Goal: Task Accomplishment & Management: Complete application form

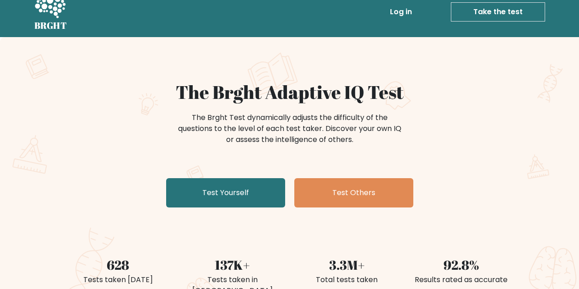
scroll to position [1, 0]
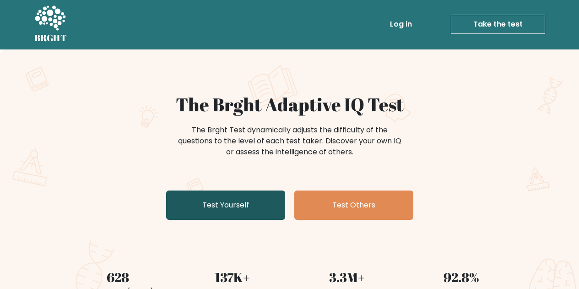
click at [247, 214] on link "Test Yourself" at bounding box center [225, 204] width 119 height 29
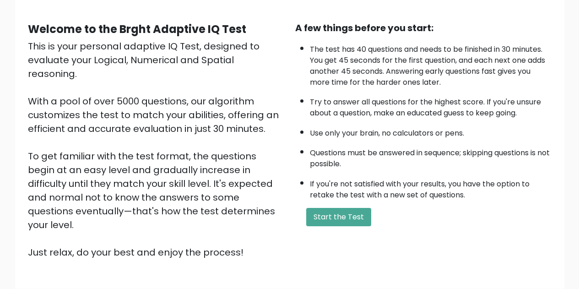
scroll to position [74, 0]
click at [338, 214] on button "Start the Test" at bounding box center [338, 216] width 65 height 18
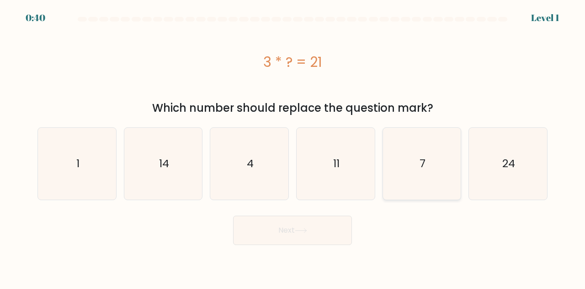
click at [416, 167] on icon "7" at bounding box center [422, 164] width 72 height 72
click at [293, 147] on input "e. 7" at bounding box center [293, 146] width 0 height 2
radio input "true"
click at [339, 231] on button "Next" at bounding box center [292, 229] width 119 height 29
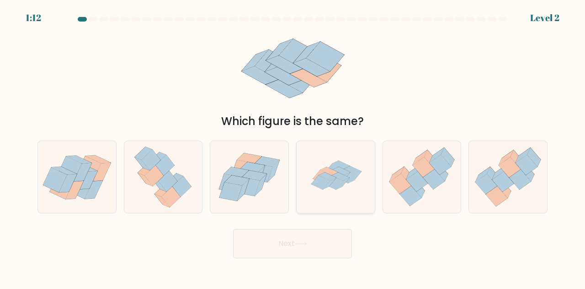
click at [356, 156] on icon at bounding box center [335, 177] width 71 height 72
click at [293, 147] on input "d." at bounding box center [293, 146] width 0 height 2
radio input "true"
click at [319, 247] on button "Next" at bounding box center [292, 243] width 119 height 29
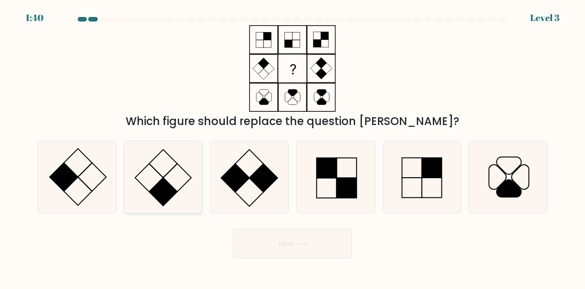
click at [175, 178] on icon at bounding box center [164, 177] width 72 height 72
click at [293, 147] on input "b." at bounding box center [293, 146] width 0 height 2
radio input "true"
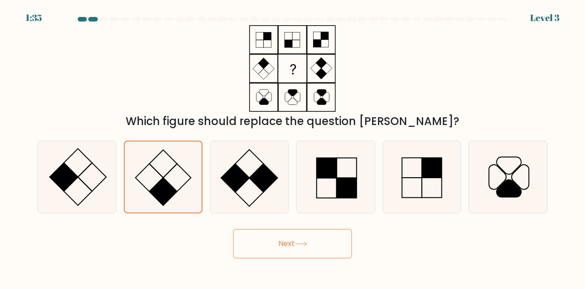
click at [327, 249] on button "Next" at bounding box center [292, 243] width 119 height 29
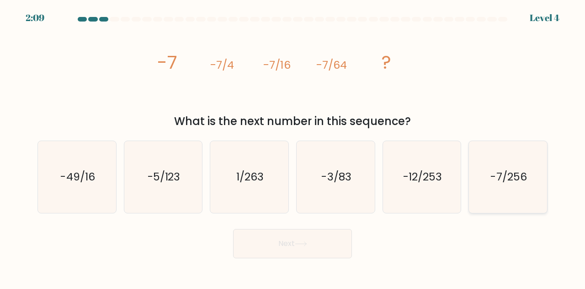
click at [494, 168] on icon "-7/256" at bounding box center [508, 177] width 72 height 72
click at [293, 147] on input "f. -7/256" at bounding box center [293, 146] width 0 height 2
radio input "true"
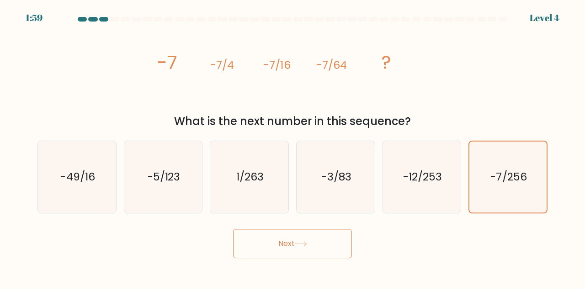
click at [328, 247] on button "Next" at bounding box center [292, 243] width 119 height 29
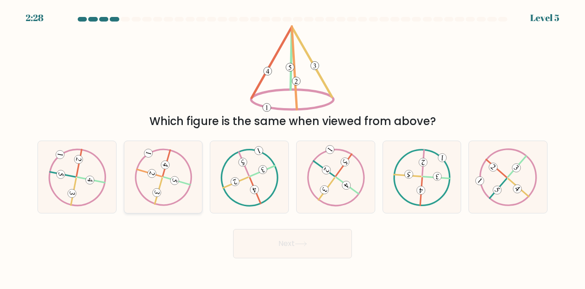
click at [176, 200] on icon at bounding box center [163, 176] width 58 height 57
click at [293, 147] on input "b." at bounding box center [293, 146] width 0 height 2
radio input "true"
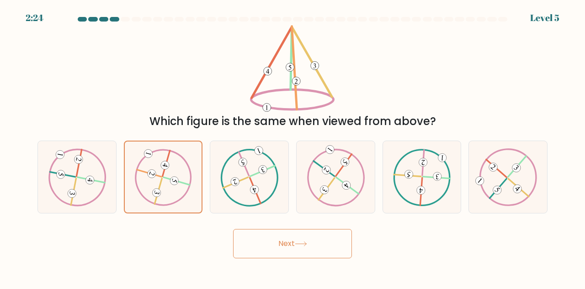
click at [287, 241] on button "Next" at bounding box center [292, 243] width 119 height 29
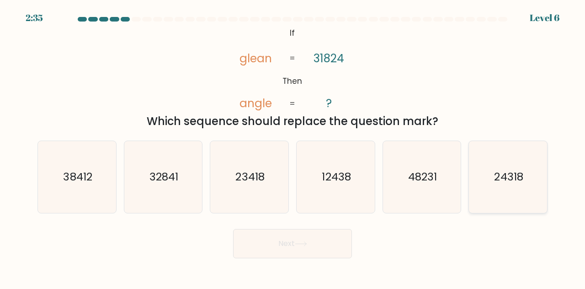
click at [512, 163] on icon "24318" at bounding box center [508, 177] width 72 height 72
click at [293, 147] on input "f. 24318" at bounding box center [293, 146] width 0 height 2
radio input "true"
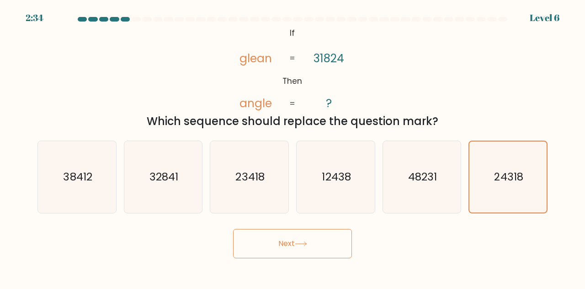
click at [287, 247] on button "Next" at bounding box center [292, 243] width 119 height 29
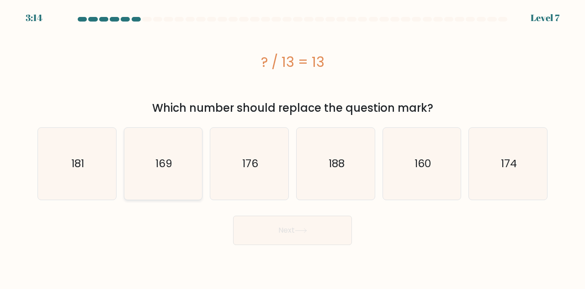
click at [190, 172] on icon "169" at bounding box center [164, 164] width 72 height 72
click at [293, 147] on input "b. 169" at bounding box center [293, 146] width 0 height 2
radio input "true"
click at [331, 240] on button "Next" at bounding box center [292, 229] width 119 height 29
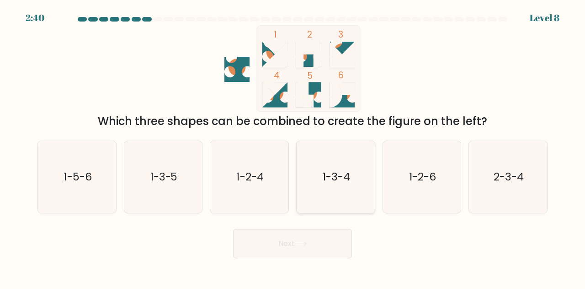
click at [355, 167] on icon "1-3-4" at bounding box center [336, 177] width 72 height 72
click at [293, 147] on input "d. 1-3-4" at bounding box center [293, 146] width 0 height 2
radio input "true"
click at [304, 242] on icon at bounding box center [301, 243] width 12 height 5
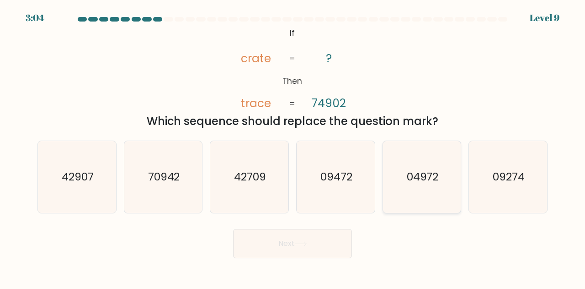
click at [431, 160] on icon "04972" at bounding box center [422, 177] width 72 height 72
click at [293, 147] on input "e. 04972" at bounding box center [293, 146] width 0 height 2
radio input "true"
click at [325, 249] on button "Next" at bounding box center [292, 243] width 119 height 29
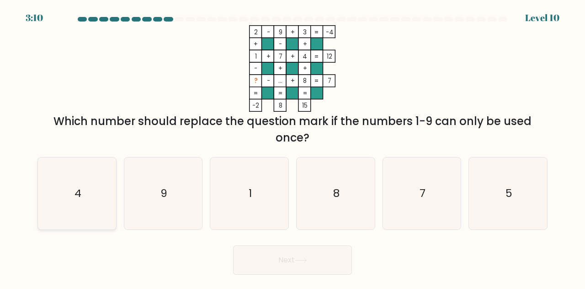
click at [84, 187] on icon "4" at bounding box center [77, 193] width 72 height 72
click at [293, 147] on input "a. 4" at bounding box center [293, 146] width 0 height 2
radio input "true"
click at [488, 189] on icon "5" at bounding box center [508, 193] width 72 height 72
click at [293, 147] on input "f. 5" at bounding box center [293, 146] width 0 height 2
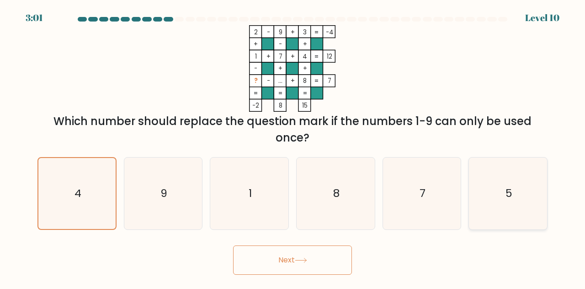
radio input "true"
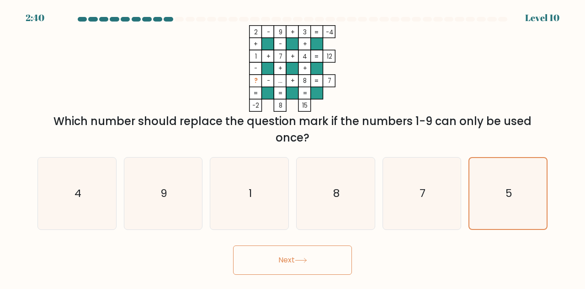
click at [338, 262] on button "Next" at bounding box center [292, 259] width 119 height 29
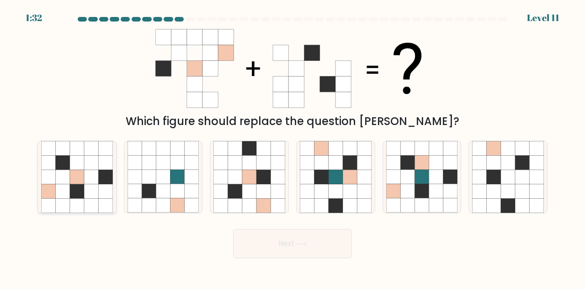
click at [88, 182] on icon at bounding box center [91, 177] width 14 height 14
click at [293, 147] on input "a." at bounding box center [293, 146] width 0 height 2
radio input "true"
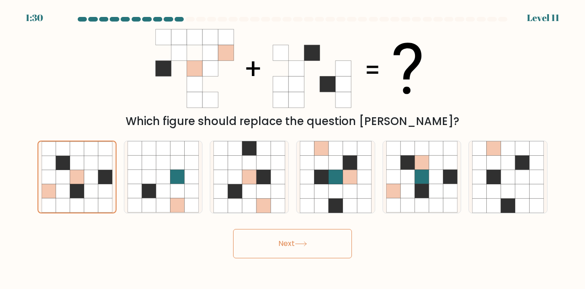
click at [326, 251] on button "Next" at bounding box center [292, 243] width 119 height 29
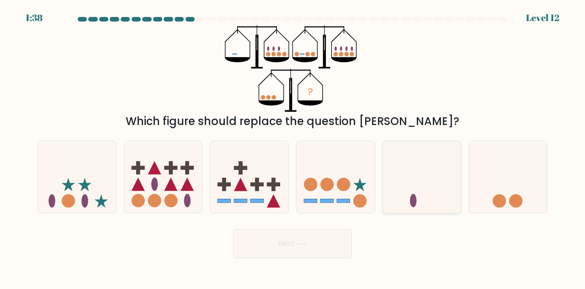
click at [417, 166] on icon at bounding box center [422, 177] width 78 height 64
click at [293, 147] on input "e." at bounding box center [293, 146] width 0 height 2
radio input "true"
click at [326, 238] on button "Next" at bounding box center [292, 243] width 119 height 29
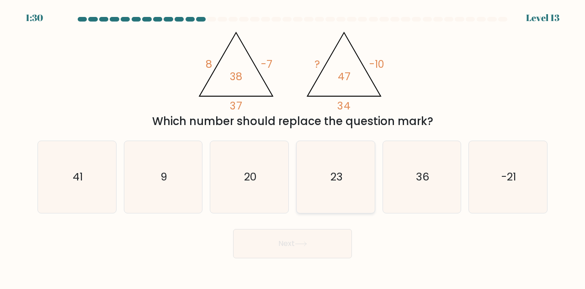
click at [365, 156] on icon "23" at bounding box center [336, 177] width 72 height 72
click at [293, 147] on input "d. 23" at bounding box center [293, 146] width 0 height 2
radio input "true"
click at [289, 247] on button "Next" at bounding box center [292, 243] width 119 height 29
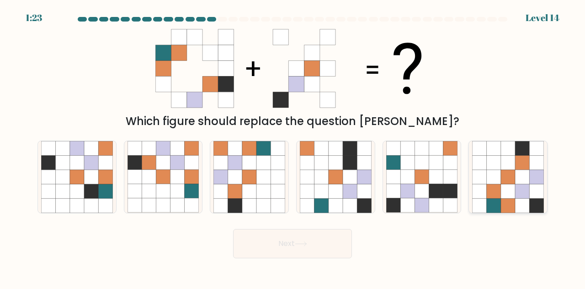
click at [521, 169] on icon at bounding box center [522, 163] width 14 height 14
click at [293, 147] on input "f." at bounding box center [293, 146] width 0 height 2
radio input "true"
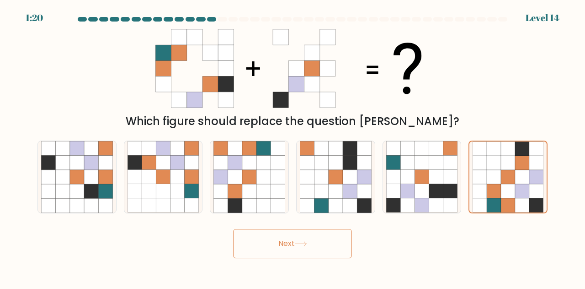
click at [317, 253] on button "Next" at bounding box center [292, 243] width 119 height 29
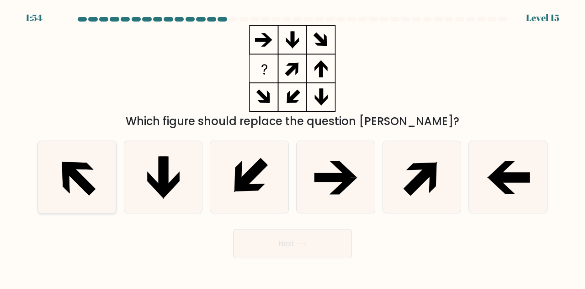
click at [89, 168] on icon at bounding box center [78, 166] width 32 height 8
click at [293, 147] on input "a." at bounding box center [293, 146] width 0 height 2
radio input "true"
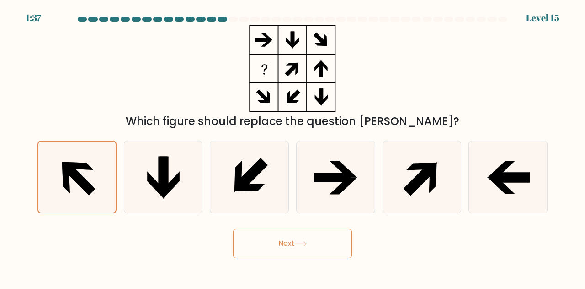
click at [302, 243] on icon at bounding box center [301, 243] width 12 height 5
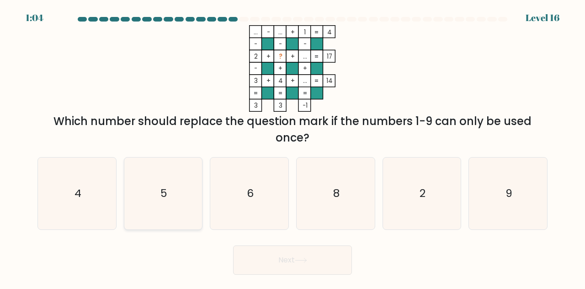
click at [183, 188] on icon "5" at bounding box center [164, 193] width 72 height 72
click at [293, 147] on input "b. 5" at bounding box center [293, 146] width 0 height 2
radio input "true"
click at [281, 261] on button "Next" at bounding box center [292, 259] width 119 height 29
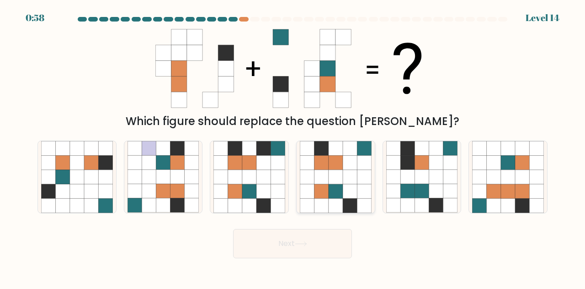
click at [322, 166] on icon at bounding box center [321, 163] width 14 height 14
click at [293, 147] on input "d." at bounding box center [293, 146] width 0 height 2
radio input "true"
click at [321, 246] on button "Next" at bounding box center [292, 243] width 119 height 29
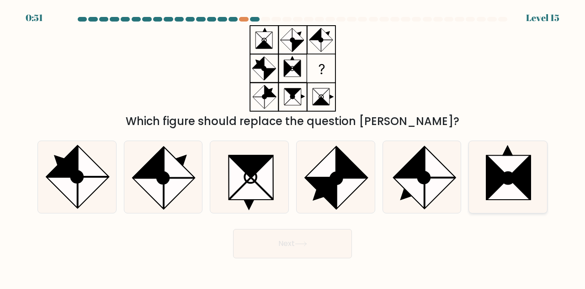
click at [496, 166] on icon at bounding box center [497, 177] width 21 height 43
click at [293, 147] on input "f." at bounding box center [293, 146] width 0 height 2
radio input "true"
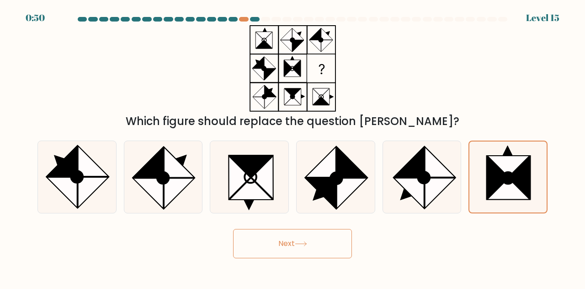
click at [322, 236] on button "Next" at bounding box center [292, 243] width 119 height 29
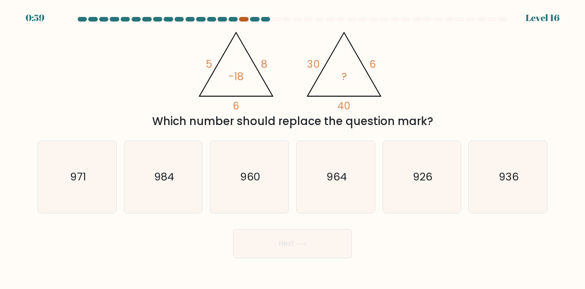
click at [243, 20] on div at bounding box center [243, 19] width 9 height 5
click at [275, 194] on icon "960" at bounding box center [250, 177] width 72 height 72
click at [293, 147] on input "c. 960" at bounding box center [293, 146] width 0 height 2
radio input "true"
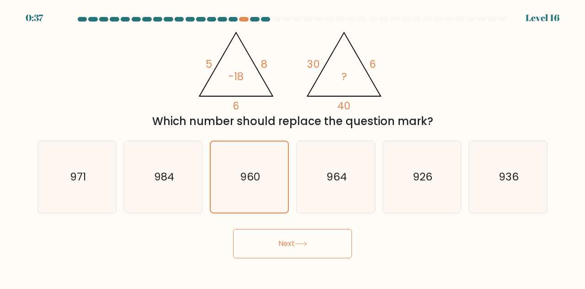
click at [302, 247] on button "Next" at bounding box center [292, 243] width 119 height 29
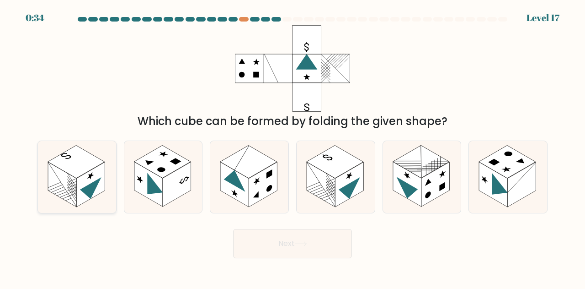
click at [49, 182] on rect at bounding box center [62, 184] width 28 height 45
click at [293, 147] on input "a." at bounding box center [293, 146] width 0 height 2
radio input "true"
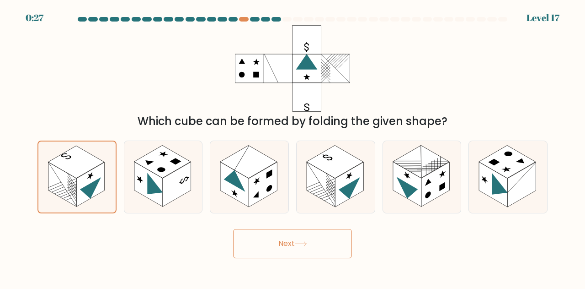
click at [306, 246] on icon at bounding box center [301, 243] width 12 height 5
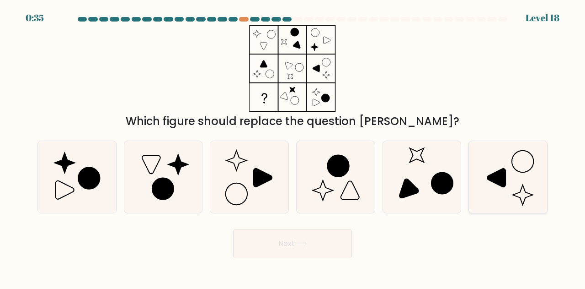
click at [522, 185] on icon at bounding box center [508, 177] width 72 height 72
click at [293, 147] on input "f." at bounding box center [293, 146] width 0 height 2
radio input "true"
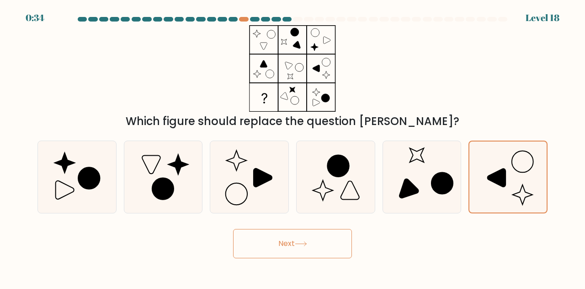
click at [274, 252] on button "Next" at bounding box center [292, 243] width 119 height 29
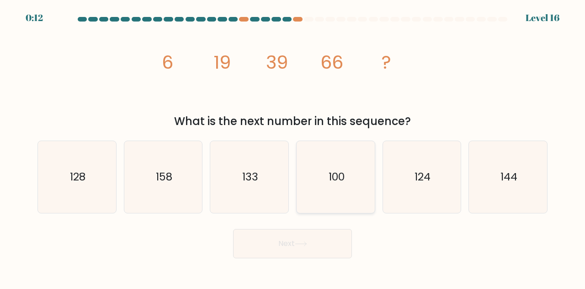
click at [327, 195] on icon "100" at bounding box center [336, 177] width 72 height 72
click at [293, 147] on input "d. 100" at bounding box center [293, 146] width 0 height 2
radio input "true"
click at [298, 241] on icon at bounding box center [301, 243] width 12 height 5
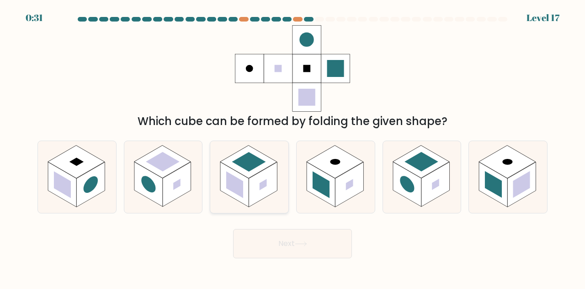
click at [273, 148] on icon at bounding box center [249, 177] width 78 height 72
click at [293, 147] on input "c." at bounding box center [293, 146] width 0 height 2
radio input "true"
click at [298, 243] on icon at bounding box center [301, 243] width 12 height 5
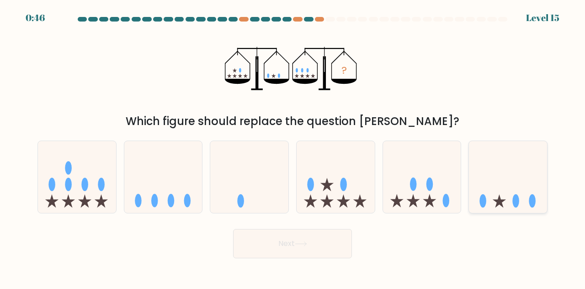
click at [481, 149] on icon at bounding box center [508, 177] width 78 height 64
click at [293, 147] on input "f." at bounding box center [293, 146] width 0 height 2
radio input "true"
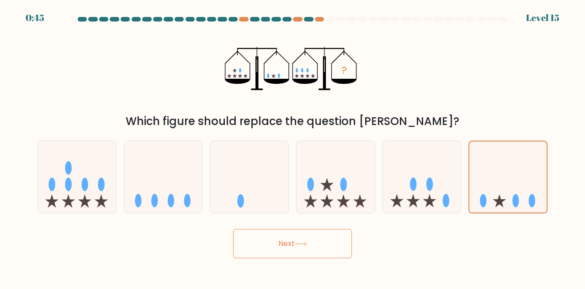
click at [290, 253] on button "Next" at bounding box center [292, 243] width 119 height 29
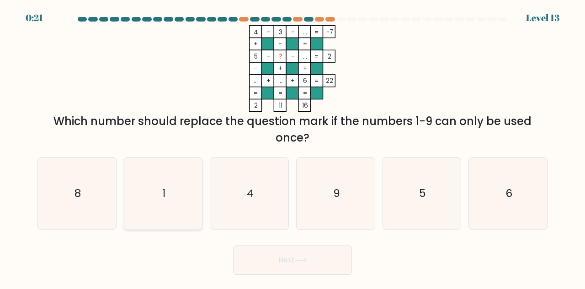
click at [136, 203] on icon "1" at bounding box center [164, 193] width 72 height 72
click at [293, 147] on input "b. 1" at bounding box center [293, 146] width 0 height 2
radio input "true"
click at [269, 268] on button "Next" at bounding box center [292, 259] width 119 height 29
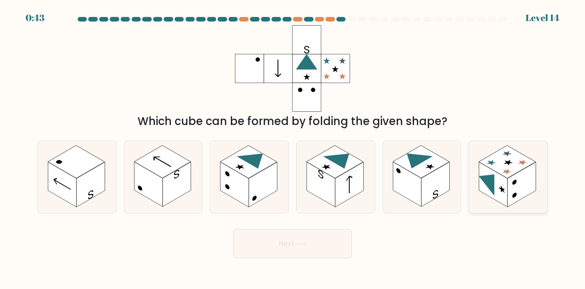
click at [511, 178] on rect at bounding box center [522, 184] width 28 height 45
click at [293, 147] on input "f." at bounding box center [293, 146] width 0 height 2
radio input "true"
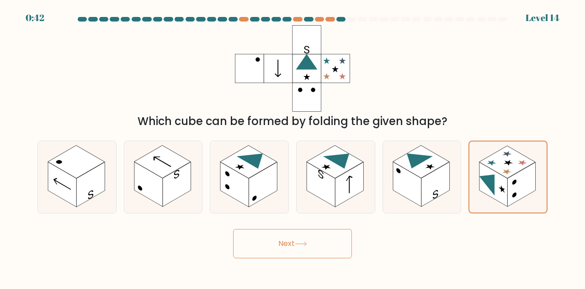
click at [272, 250] on button "Next" at bounding box center [292, 243] width 119 height 29
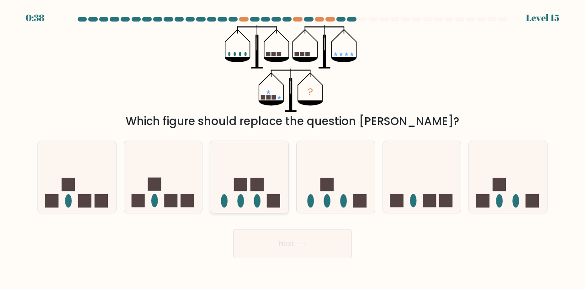
click at [245, 161] on icon at bounding box center [249, 177] width 78 height 64
click at [293, 147] on input "c." at bounding box center [293, 146] width 0 height 2
radio input "true"
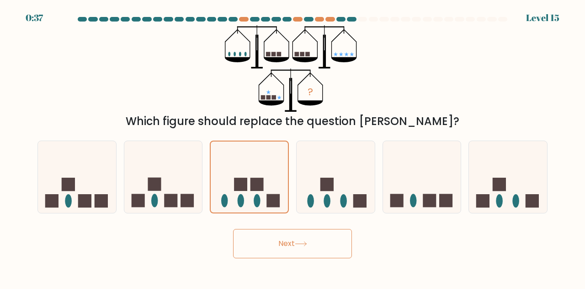
click at [272, 233] on button "Next" at bounding box center [292, 243] width 119 height 29
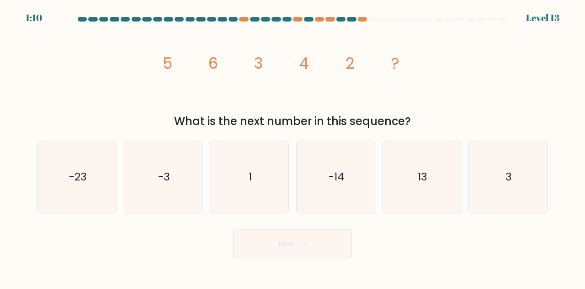
click at [529, 133] on div "a. -23 b. -3 1" at bounding box center [293, 173] width 518 height 80
click at [505, 151] on icon "3" at bounding box center [508, 177] width 72 height 72
click at [293, 147] on input "f. 3" at bounding box center [293, 146] width 0 height 2
radio input "true"
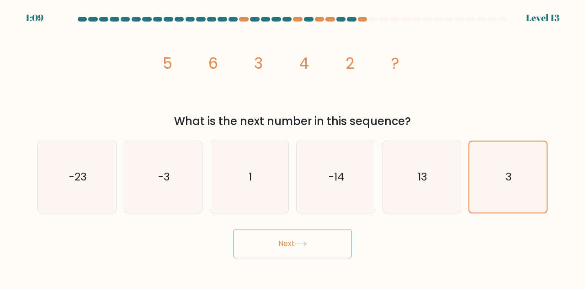
click at [311, 244] on button "Next" at bounding box center [292, 243] width 119 height 29
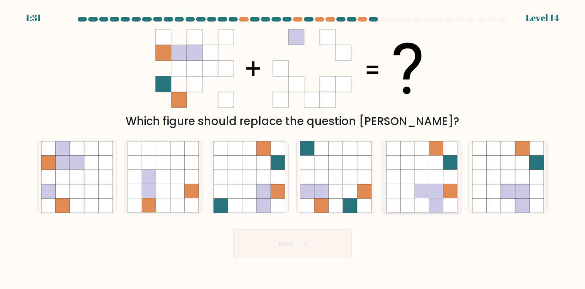
click at [419, 167] on icon at bounding box center [422, 163] width 14 height 14
click at [293, 147] on input "e." at bounding box center [293, 146] width 0 height 2
radio input "true"
click at [313, 240] on button "Next" at bounding box center [292, 243] width 119 height 29
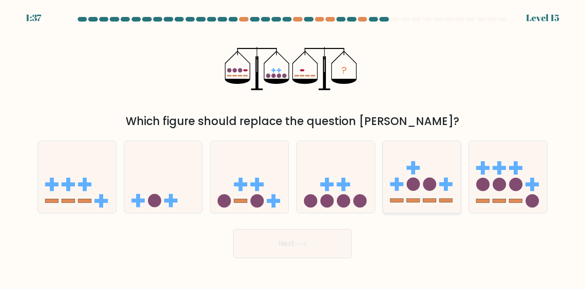
click at [429, 153] on icon at bounding box center [422, 177] width 78 height 64
click at [293, 147] on input "e." at bounding box center [293, 146] width 0 height 2
radio input "true"
click at [332, 243] on button "Next" at bounding box center [292, 243] width 119 height 29
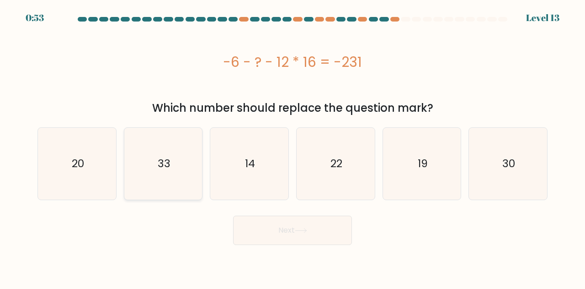
click at [176, 160] on icon "33" at bounding box center [164, 164] width 72 height 72
click at [293, 147] on input "b. 33" at bounding box center [293, 146] width 0 height 2
radio input "true"
click at [301, 229] on icon at bounding box center [301, 230] width 12 height 5
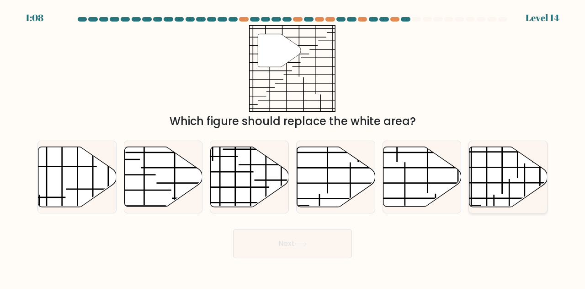
click at [497, 192] on icon at bounding box center [509, 177] width 78 height 60
click at [293, 147] on input "f." at bounding box center [293, 146] width 0 height 2
radio input "true"
click at [327, 235] on button "Next" at bounding box center [292, 243] width 119 height 29
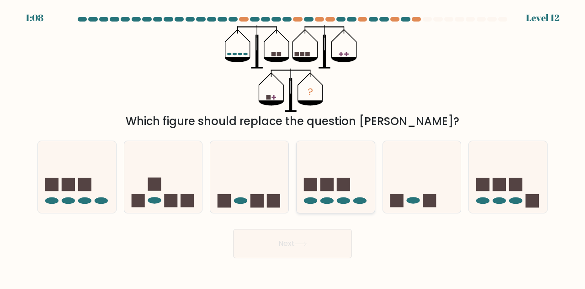
click at [351, 169] on icon at bounding box center [336, 177] width 78 height 64
click at [293, 147] on input "d." at bounding box center [293, 146] width 0 height 2
radio input "true"
click at [435, 177] on icon at bounding box center [422, 177] width 78 height 64
click at [293, 147] on input "e." at bounding box center [293, 146] width 0 height 2
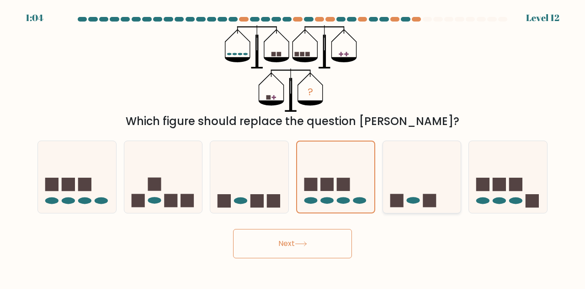
radio input "true"
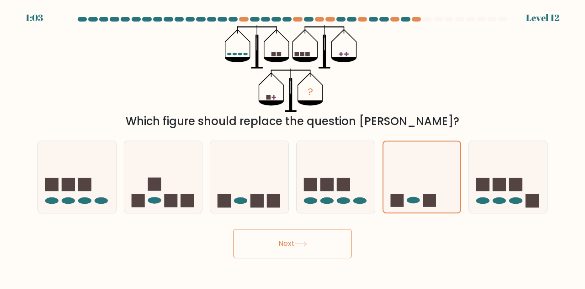
click at [323, 242] on button "Next" at bounding box center [292, 243] width 119 height 29
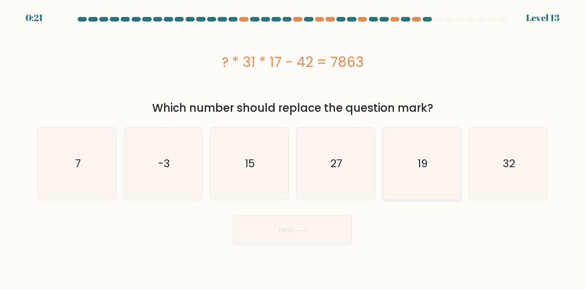
click at [405, 158] on icon "19" at bounding box center [422, 164] width 72 height 72
click at [293, 147] on input "e. 19" at bounding box center [293, 146] width 0 height 2
radio input "true"
click at [282, 236] on button "Next" at bounding box center [292, 229] width 119 height 29
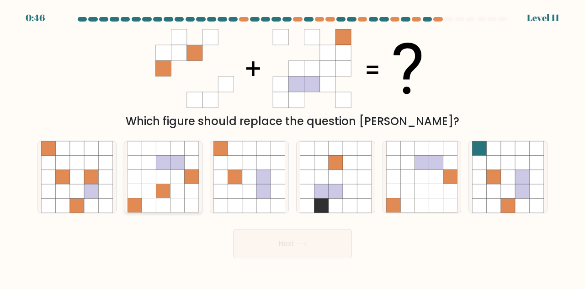
click at [182, 178] on icon at bounding box center [178, 177] width 14 height 14
click at [293, 147] on input "b." at bounding box center [293, 146] width 0 height 2
radio input "true"
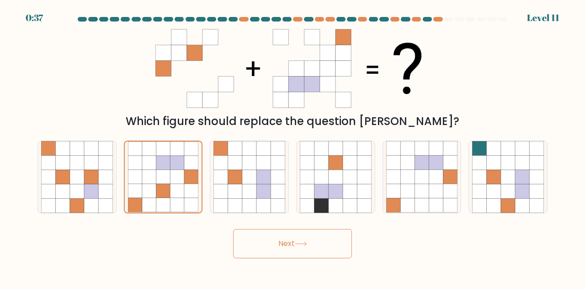
click at [309, 252] on button "Next" at bounding box center [292, 243] width 119 height 29
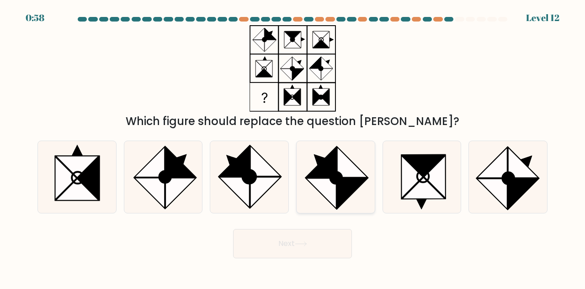
click at [325, 164] on icon at bounding box center [321, 162] width 30 height 30
click at [293, 147] on input "d." at bounding box center [293, 146] width 0 height 2
radio input "true"
click at [289, 250] on button "Next" at bounding box center [292, 243] width 119 height 29
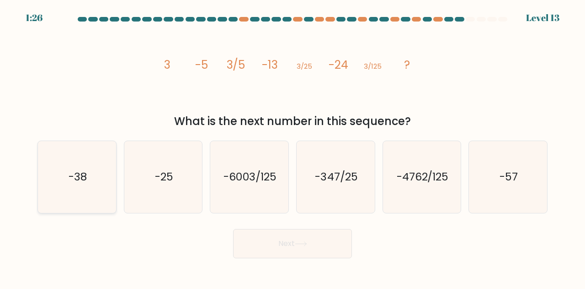
click at [76, 177] on text "-38" at bounding box center [78, 176] width 18 height 15
click at [293, 147] on input "a. -38" at bounding box center [293, 146] width 0 height 2
radio input "true"
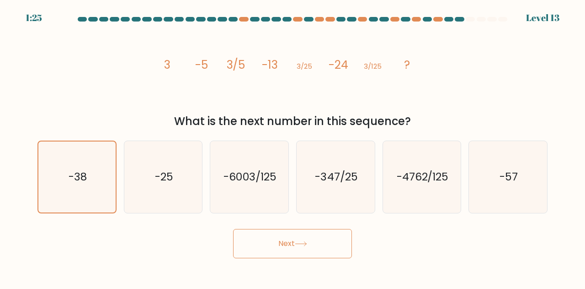
click at [263, 245] on button "Next" at bounding box center [292, 243] width 119 height 29
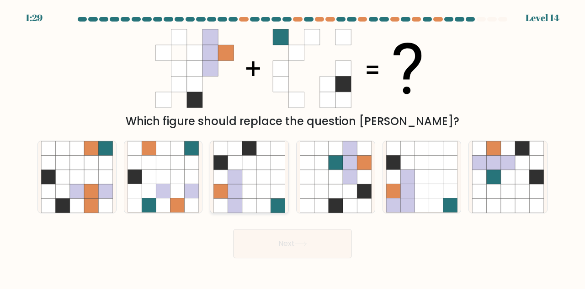
click at [258, 181] on icon at bounding box center [264, 177] width 14 height 14
click at [293, 147] on input "c." at bounding box center [293, 146] width 0 height 2
radio input "true"
click at [306, 246] on icon at bounding box center [301, 243] width 12 height 5
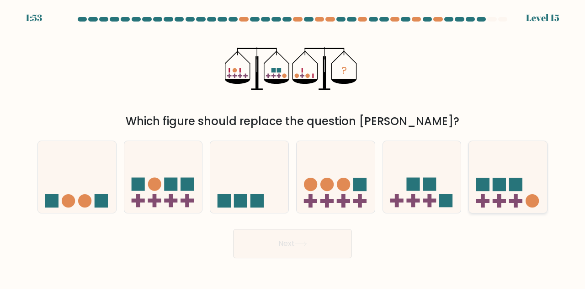
click at [511, 208] on icon at bounding box center [508, 177] width 78 height 64
click at [293, 147] on input "f." at bounding box center [293, 146] width 0 height 2
radio input "true"
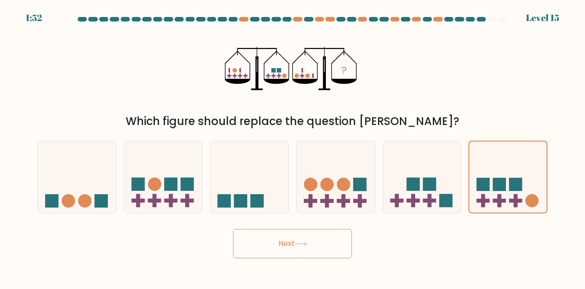
click at [325, 244] on button "Next" at bounding box center [292, 243] width 119 height 29
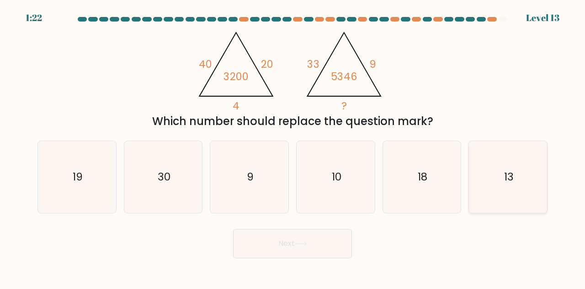
click at [500, 166] on icon "13" at bounding box center [508, 177] width 72 height 72
click at [293, 147] on input "f. 13" at bounding box center [293, 146] width 0 height 2
radio input "true"
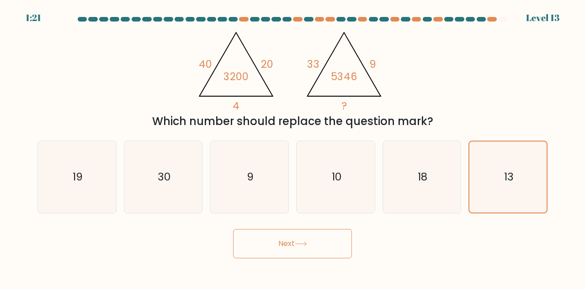
click at [285, 242] on button "Next" at bounding box center [292, 243] width 119 height 29
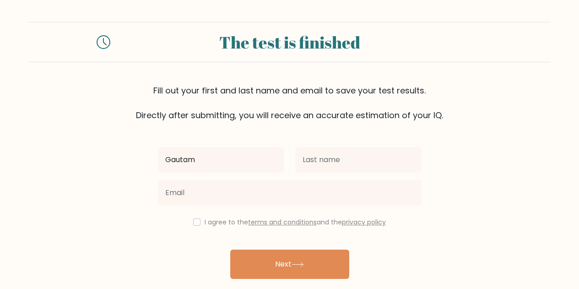
type input "Gautam"
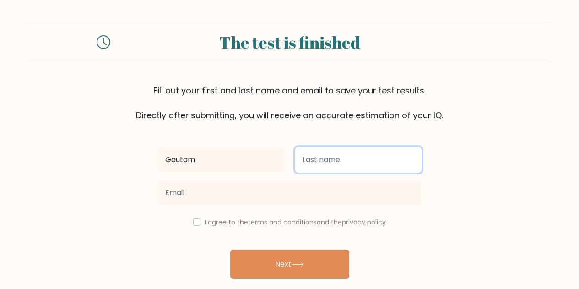
click at [318, 165] on input "text" at bounding box center [358, 160] width 126 height 26
type input "Murthy"
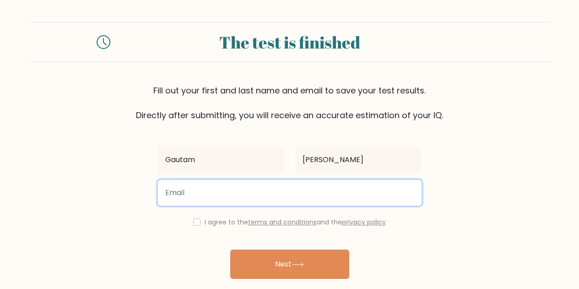
click at [284, 189] on input "email" at bounding box center [289, 193] width 263 height 26
type input "1019831@lcps.org"
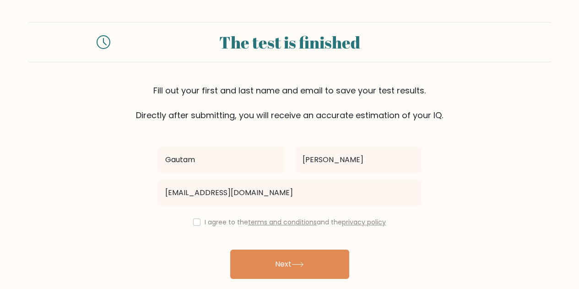
click at [214, 227] on div "Gautam Murthy 1019831@lcps.org I agree to the terms and conditions and the priv…" at bounding box center [289, 210] width 274 height 178
click at [215, 221] on label "I agree to the terms and conditions and the privacy policy" at bounding box center [294, 221] width 181 height 9
click at [193, 222] on input "checkbox" at bounding box center [196, 221] width 7 height 7
checkbox input "true"
click at [263, 258] on button "Next" at bounding box center [289, 263] width 119 height 29
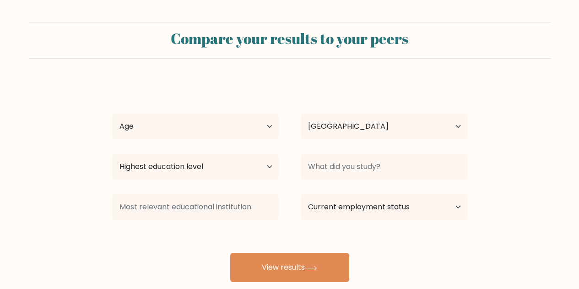
select select "US"
click at [243, 132] on select "Age Under 18 years old 18-24 years old 25-34 years old 35-44 years old 45-54 ye…" at bounding box center [195, 126] width 166 height 26
select select "min_18"
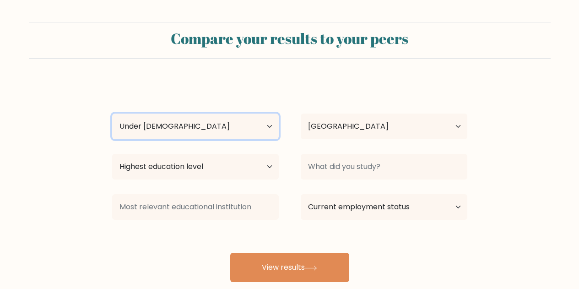
click at [112, 113] on select "Age Under 18 years old 18-24 years old 25-34 years old 35-44 years old 45-54 ye…" at bounding box center [195, 126] width 166 height 26
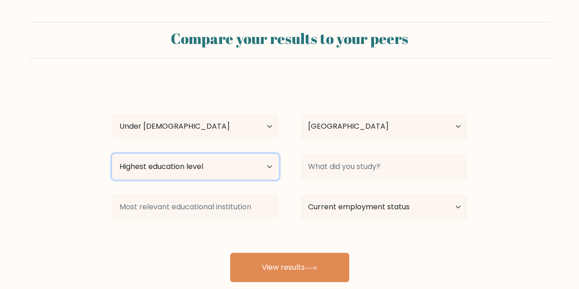
click at [236, 156] on select "Highest education level No schooling Primary Lower Secondary Upper Secondary Oc…" at bounding box center [195, 167] width 166 height 26
select select "upper_secondary"
click at [112, 154] on select "Highest education level No schooling Primary Lower Secondary Upper Secondary Oc…" at bounding box center [195, 167] width 166 height 26
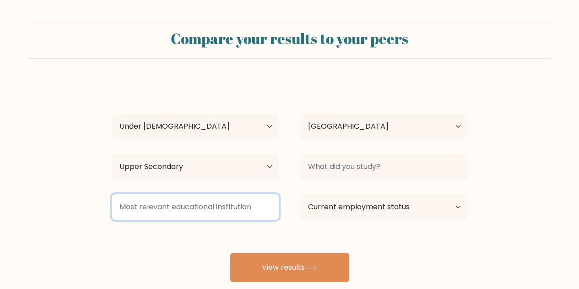
click at [191, 208] on input at bounding box center [195, 207] width 166 height 26
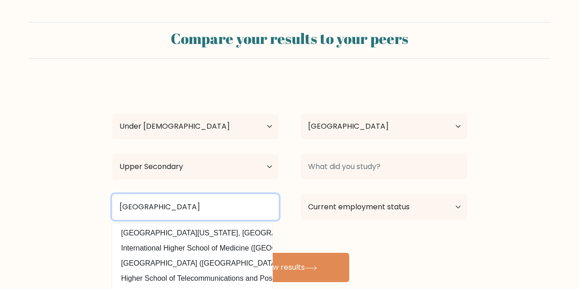
type input "Riverside High School"
click at [230, 252] on button "View results" at bounding box center [289, 266] width 119 height 29
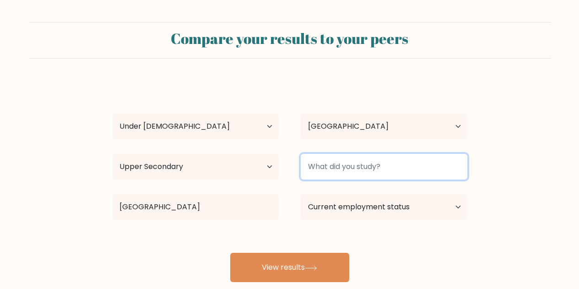
click at [403, 163] on input at bounding box center [384, 167] width 166 height 26
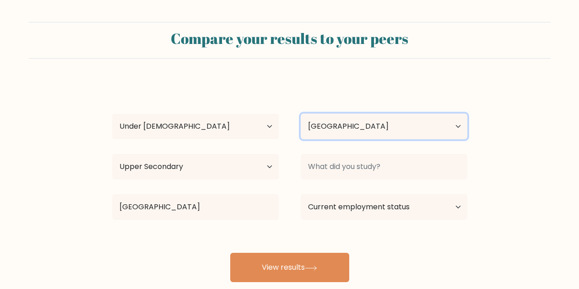
click at [410, 136] on select "Country Afghanistan Albania Algeria American Samoa Andorra Angola Anguilla Anta…" at bounding box center [384, 126] width 166 height 26
click at [409, 130] on select "Country Afghanistan Albania Algeria American Samoa Andorra Angola Anguilla Anta…" at bounding box center [384, 126] width 166 height 26
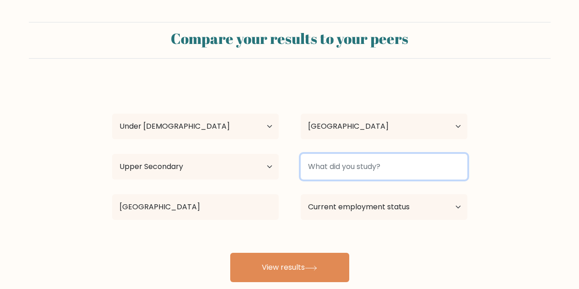
click at [393, 163] on input at bounding box center [384, 167] width 166 height 26
type input "School"
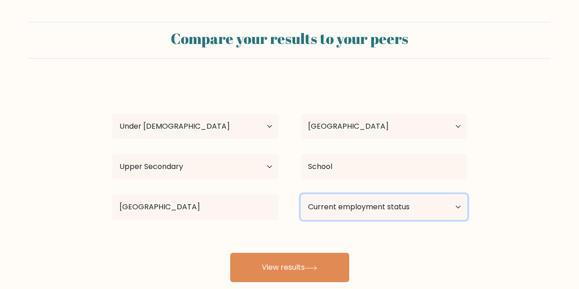
click at [398, 213] on select "Current employment status Employed Student Retired Other / prefer not to answer" at bounding box center [384, 207] width 166 height 26
select select "student"
click at [301, 194] on select "Current employment status Employed Student Retired Other / prefer not to answer" at bounding box center [384, 207] width 166 height 26
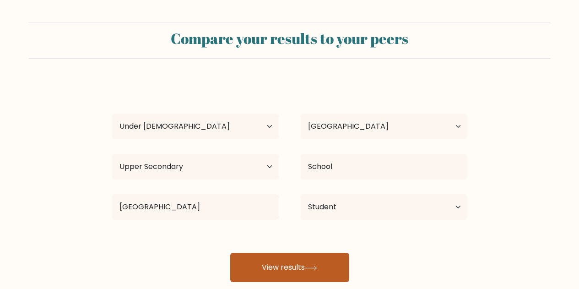
click at [323, 263] on button "View results" at bounding box center [289, 266] width 119 height 29
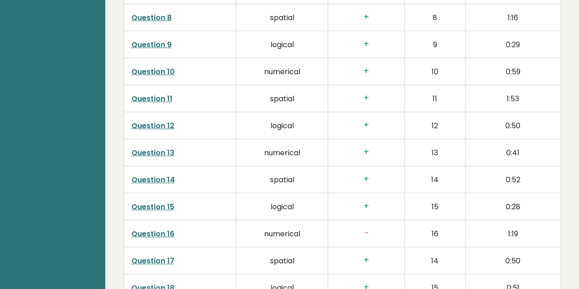
scroll to position [1647, 0]
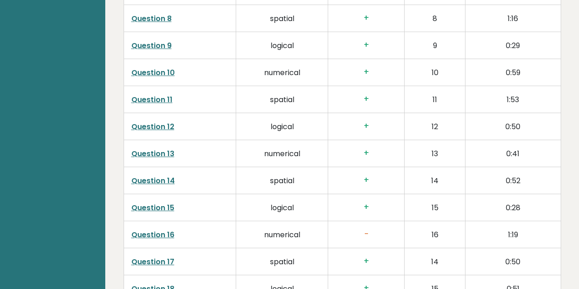
click at [170, 229] on link "Question 16" at bounding box center [152, 234] width 43 height 11
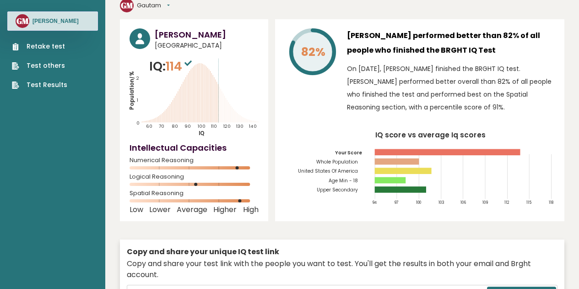
scroll to position [0, 0]
